Goal: Task Accomplishment & Management: Manage account settings

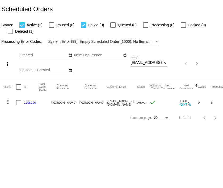
click at [145, 62] on input "[EMAIL_ADDRESS][DOMAIN_NAME]" at bounding box center [145, 62] width 31 height 4
paste input "arionedewinter@gmai"
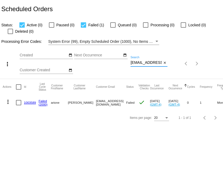
click at [140, 63] on input "[EMAIL_ADDRESS][DOMAIN_NAME]" at bounding box center [145, 62] width 31 height 4
paste input "briantm.82"
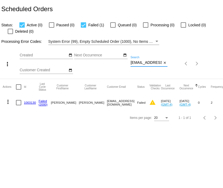
type input "[EMAIL_ADDRESS][DOMAIN_NAME]"
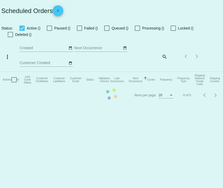
checkbox input "true"
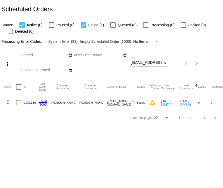
click at [149, 63] on input "[EMAIL_ADDRESS][DOMAIN_NAME]" at bounding box center [145, 62] width 31 height 4
paste input "etty.stout@ttu.edu"
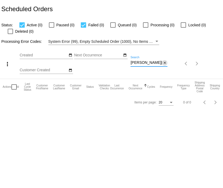
type input "betty.stout@ttu.edu"
click at [164, 64] on mat-icon "close" at bounding box center [165, 63] width 4 height 4
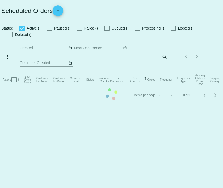
checkbox input "true"
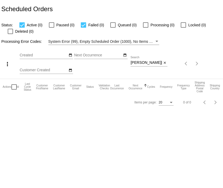
click at [135, 63] on input "betty.stout@ttu.edu" at bounding box center [145, 62] width 31 height 4
type input "dan oleson"
